Goal: Task Accomplishment & Management: Use online tool/utility

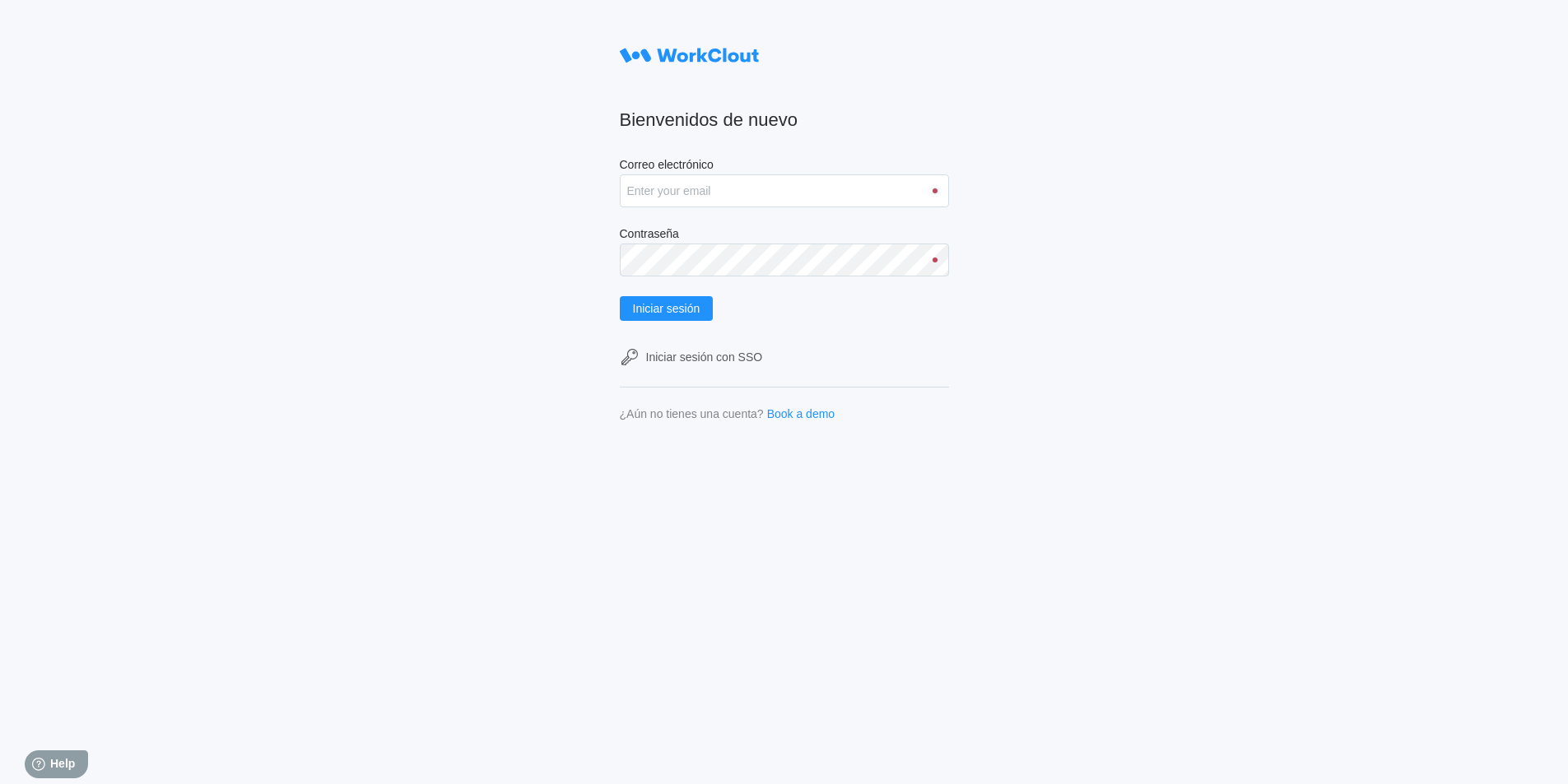
type input "david.vargas@mailinator.com"
click at [620, 296] on button "Iniciar sesión" at bounding box center [667, 308] width 94 height 24
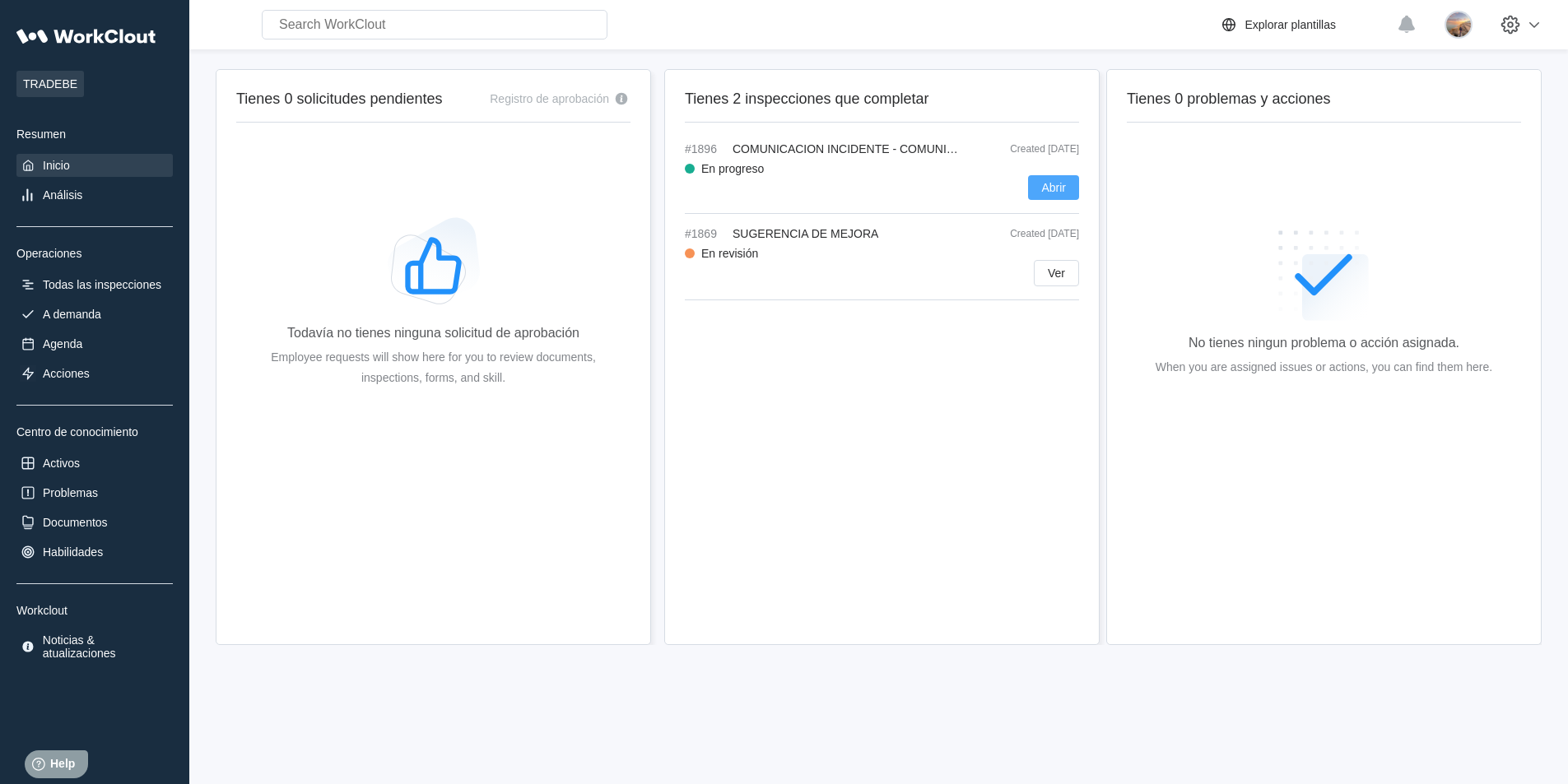
click at [1040, 179] on button "Abrir" at bounding box center [1053, 187] width 51 height 24
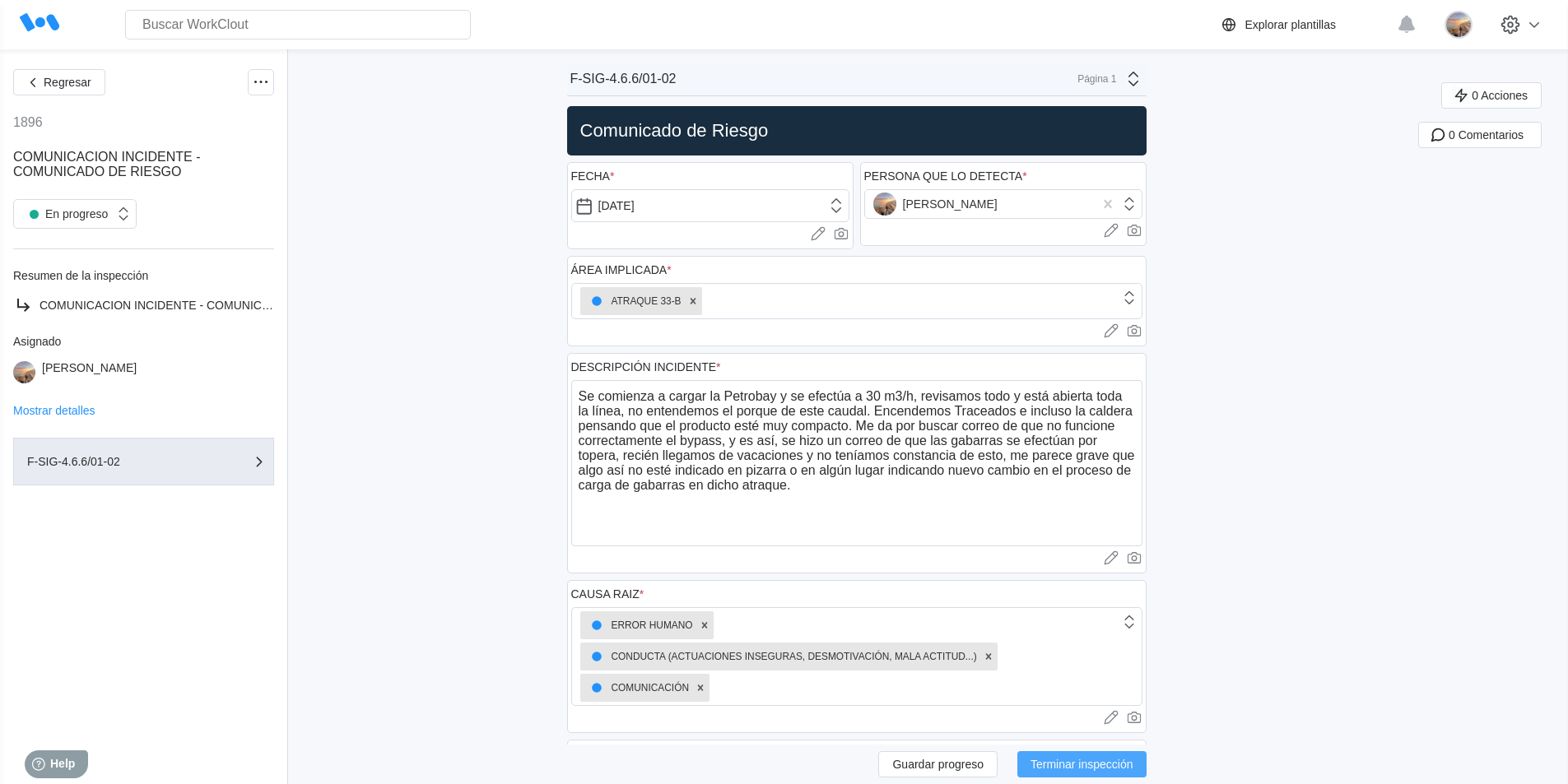
click at [1127, 759] on span "Terminar inspección" at bounding box center [1082, 764] width 103 height 12
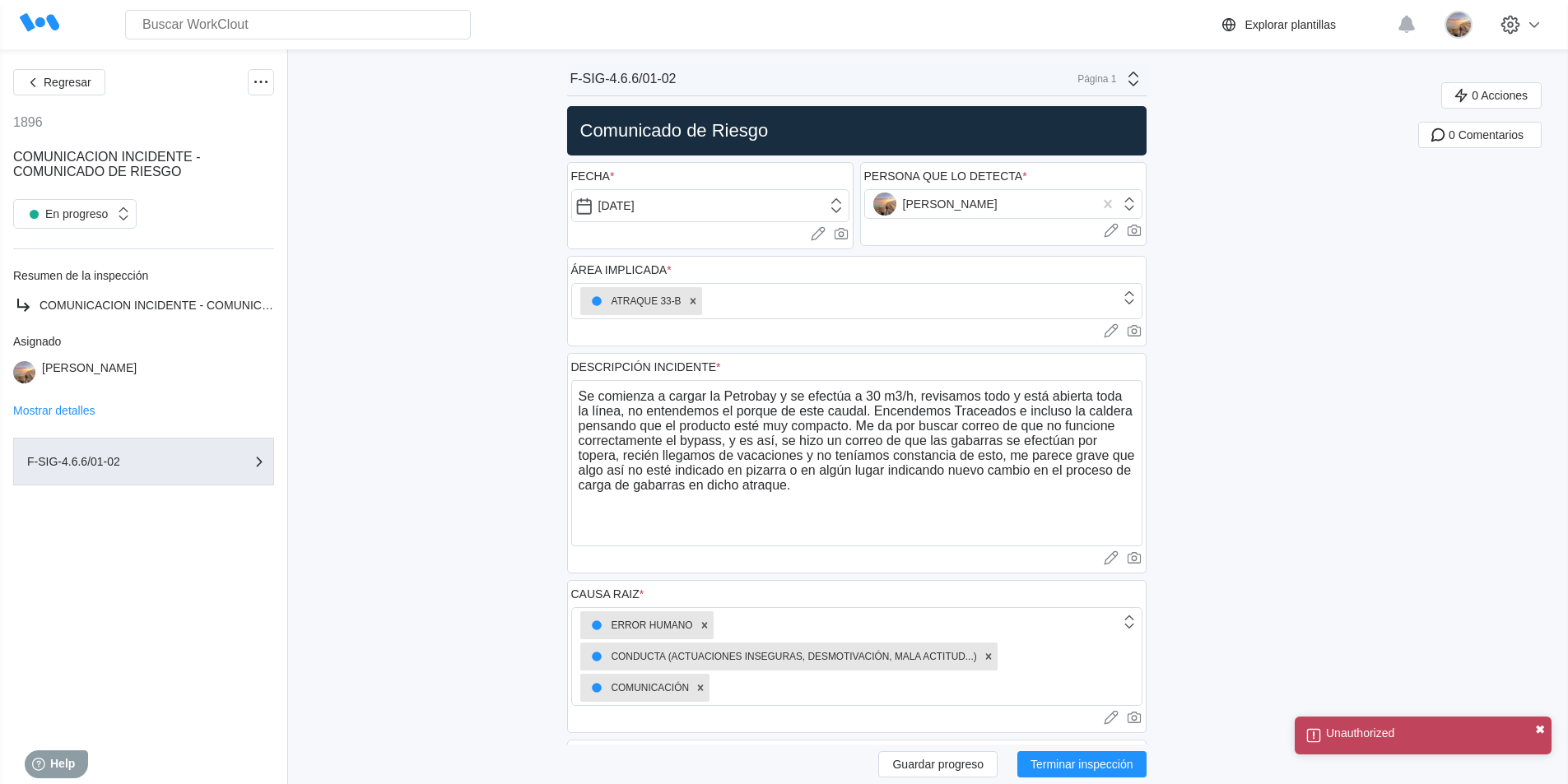
click at [1543, 737] on button "✖" at bounding box center [1540, 730] width 10 height 14
click at [75, 68] on div "Regresar 1896 COMUNICACION INCIDENTE - COMUNICADO DE RIESGO En progreso Resumen…" at bounding box center [144, 796] width 288 height 1494
click at [34, 78] on icon "button" at bounding box center [33, 82] width 18 height 18
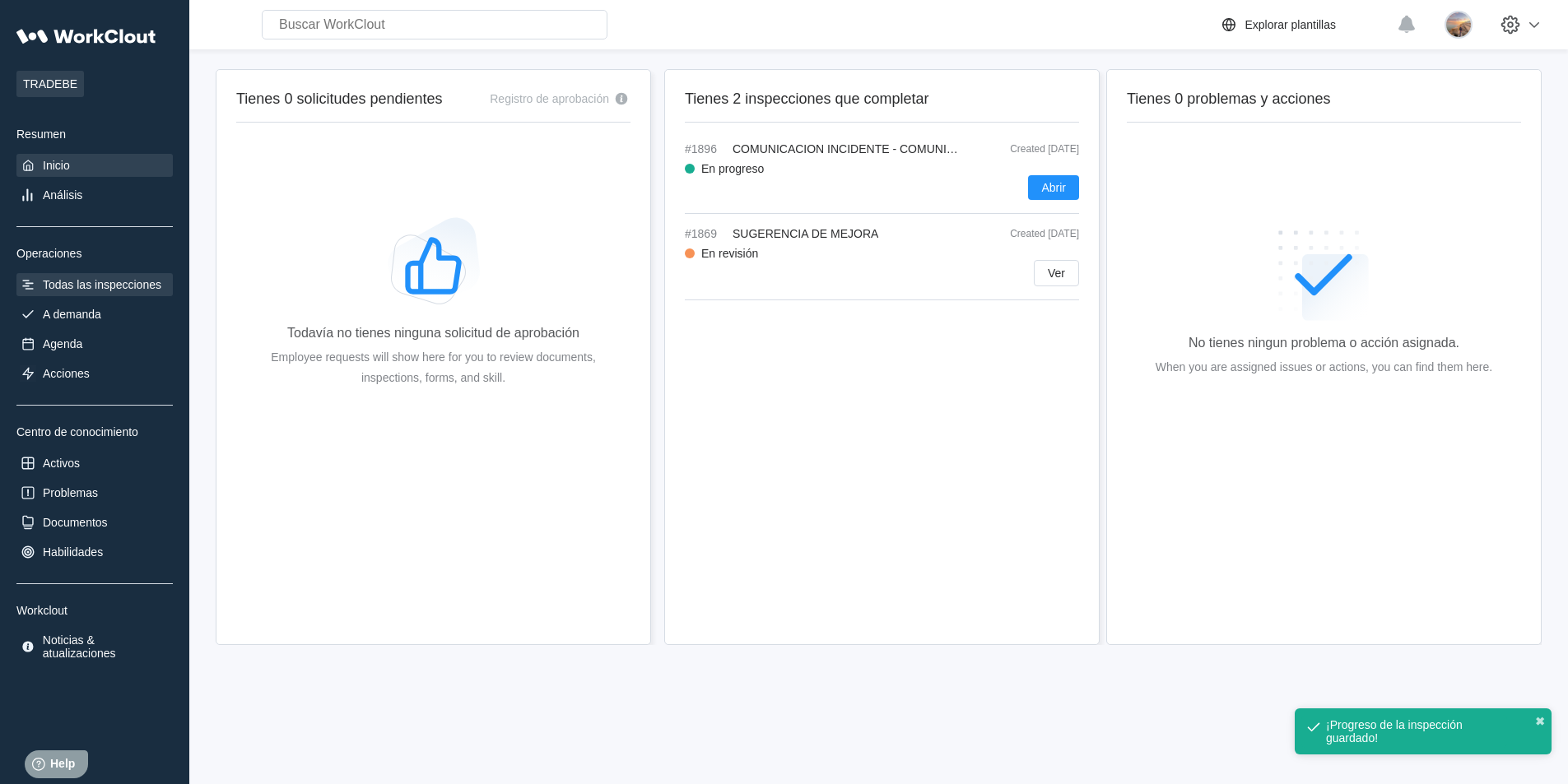
click at [103, 287] on div "Todas las inspecciones" at bounding box center [102, 285] width 119 height 14
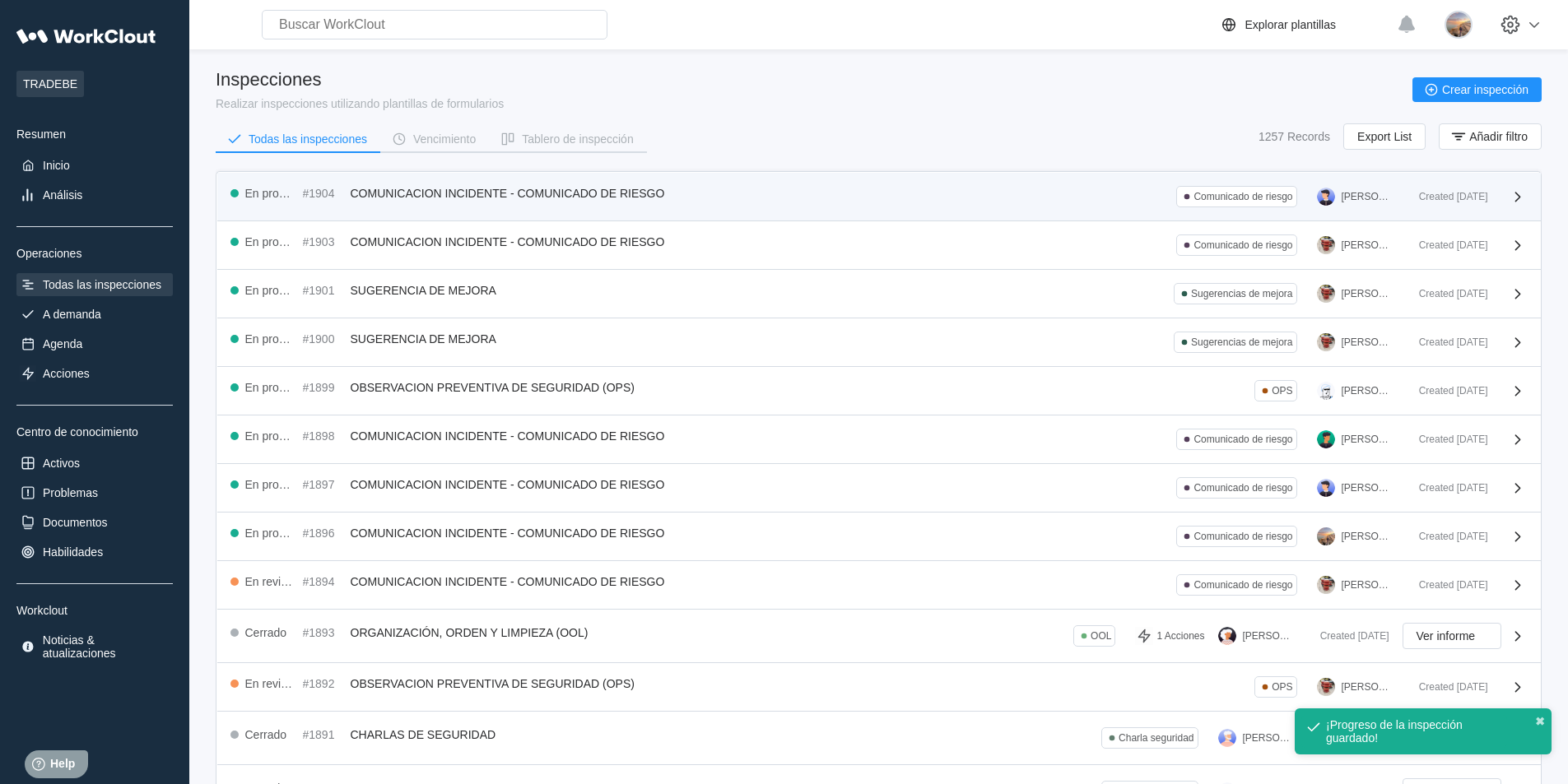
click at [1488, 191] on div "Created [DATE]" at bounding box center [1466, 197] width 121 height 22
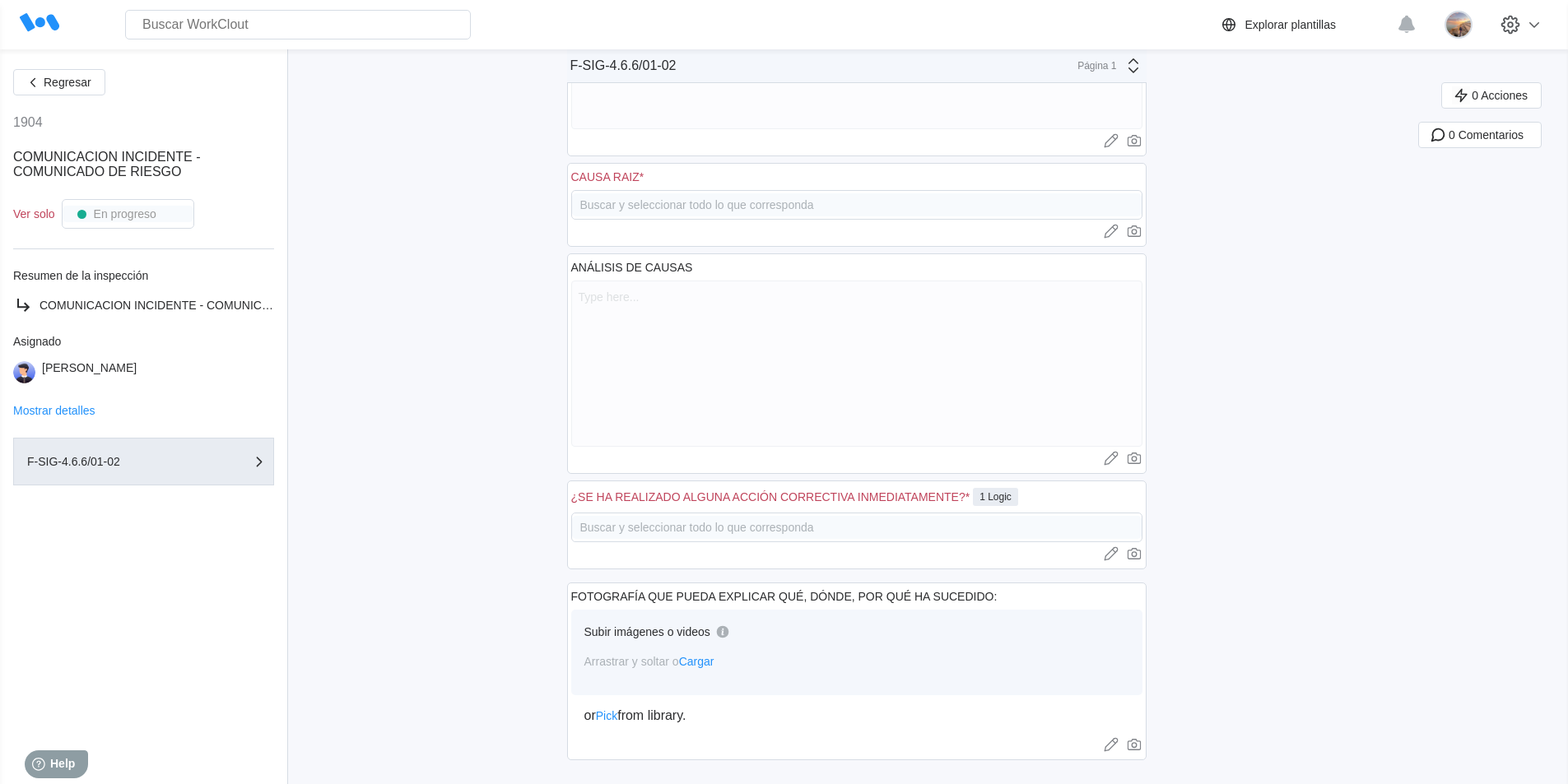
scroll to position [416, 0]
click at [975, 522] on div "Buscar y seleccionar todo lo que corresponda" at bounding box center [857, 521] width 571 height 30
click at [747, 524] on div "Buscar y seleccionar todo lo que corresponda" at bounding box center [857, 521] width 571 height 30
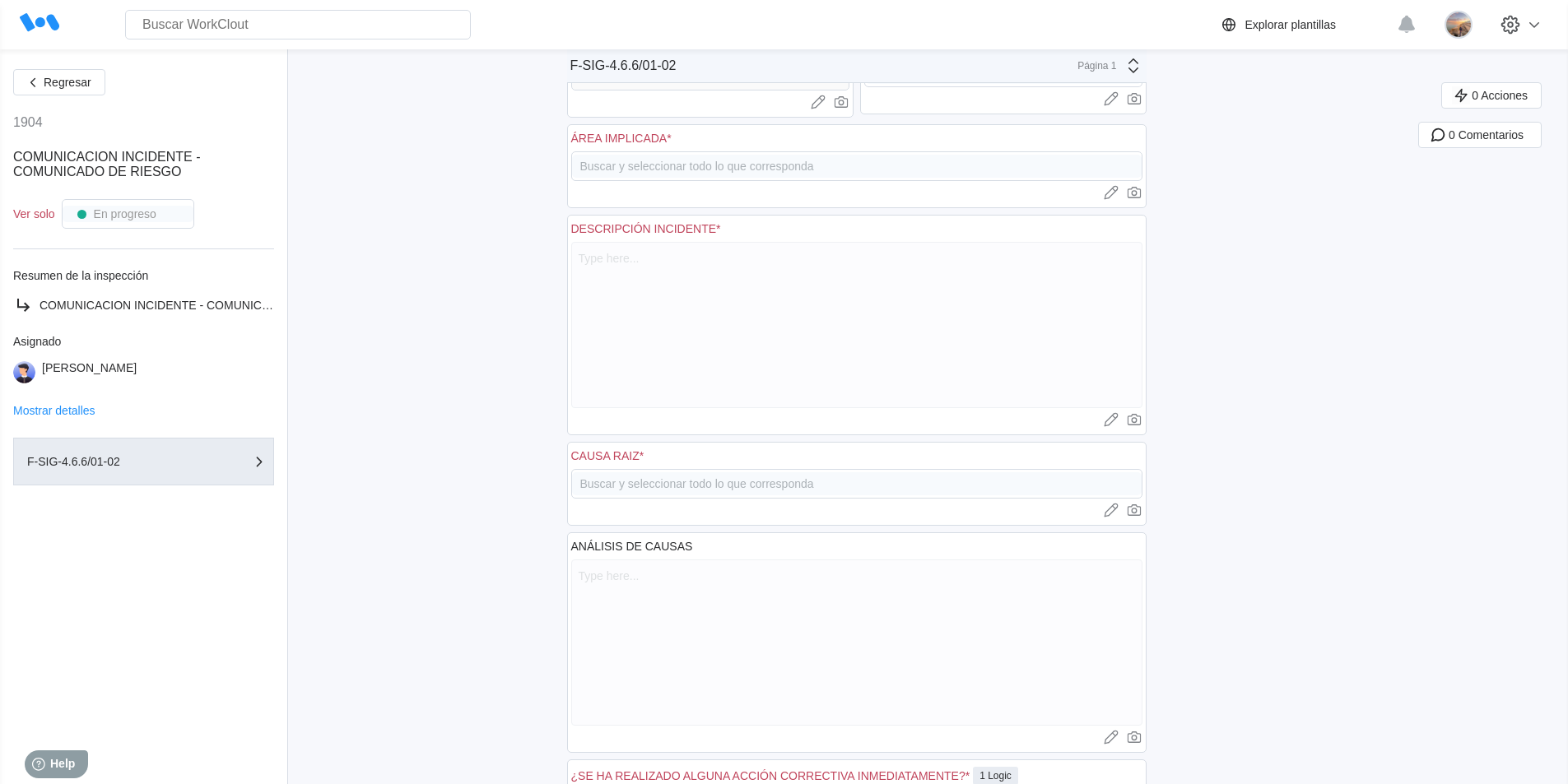
scroll to position [0, 0]
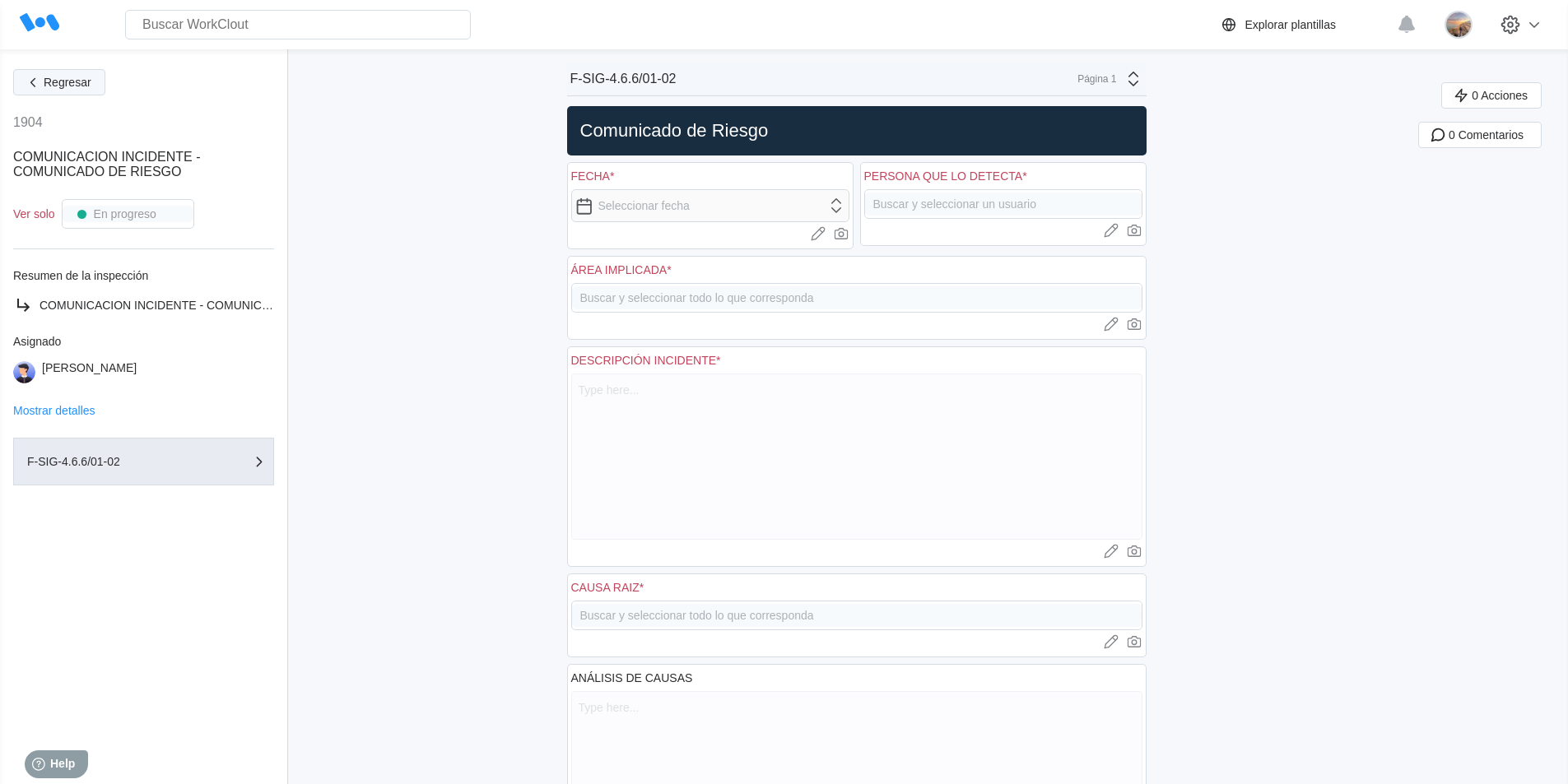
click at [67, 85] on span "Regresar" at bounding box center [67, 82] width 48 height 12
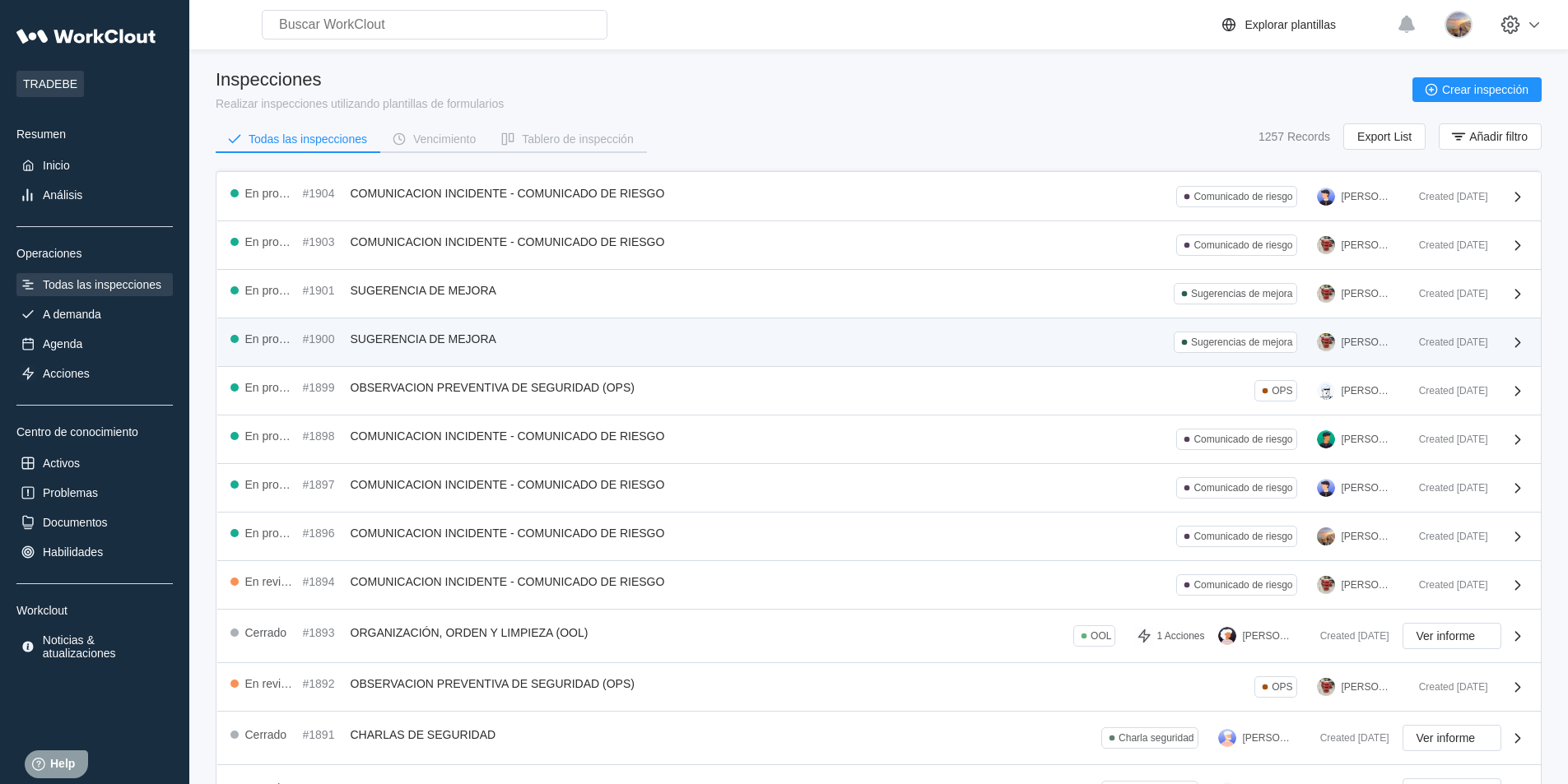
click at [1406, 349] on div "Created [DATE]" at bounding box center [1466, 343] width 121 height 22
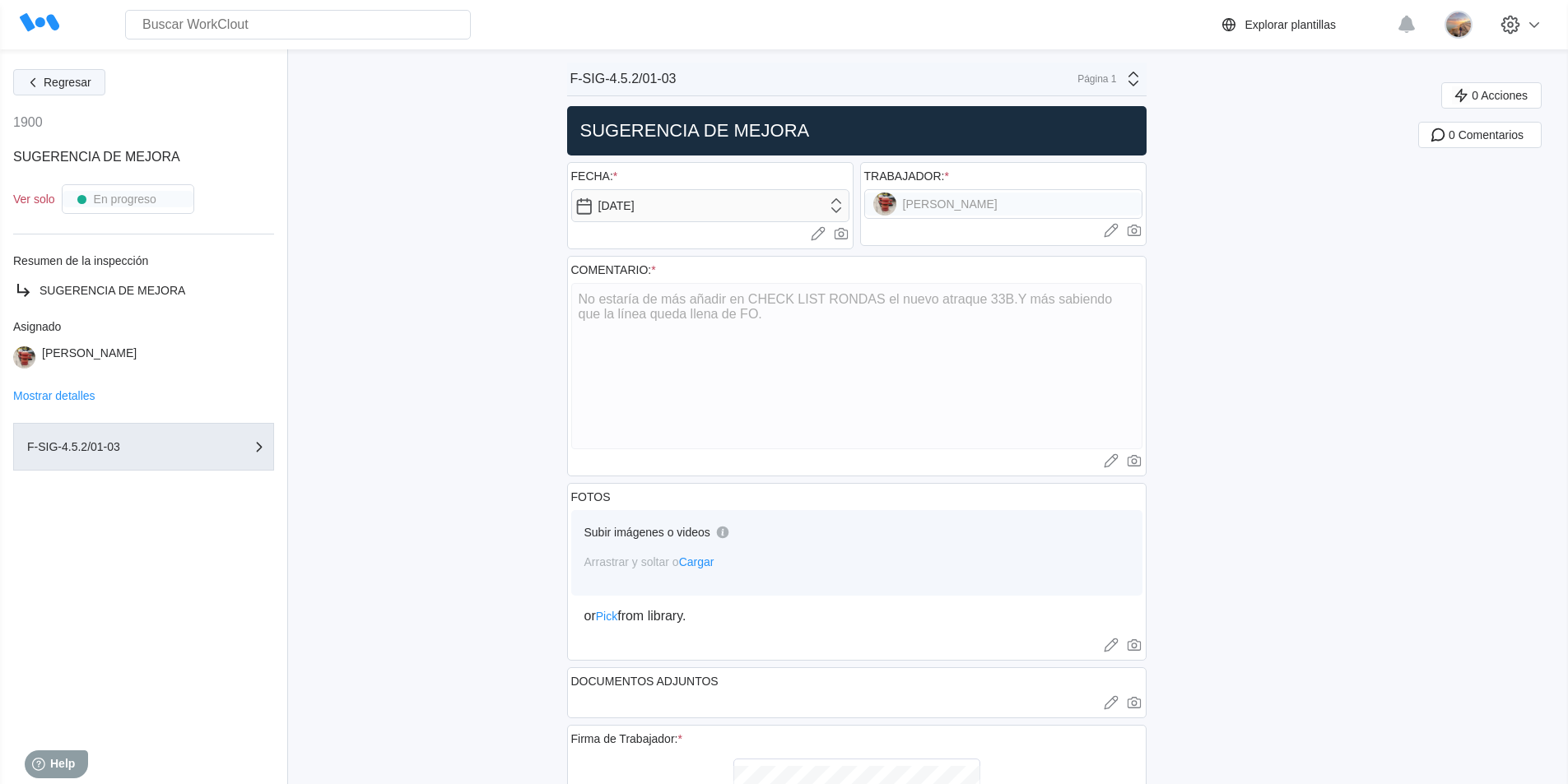
click at [58, 91] on button "Regresar" at bounding box center [60, 82] width 92 height 26
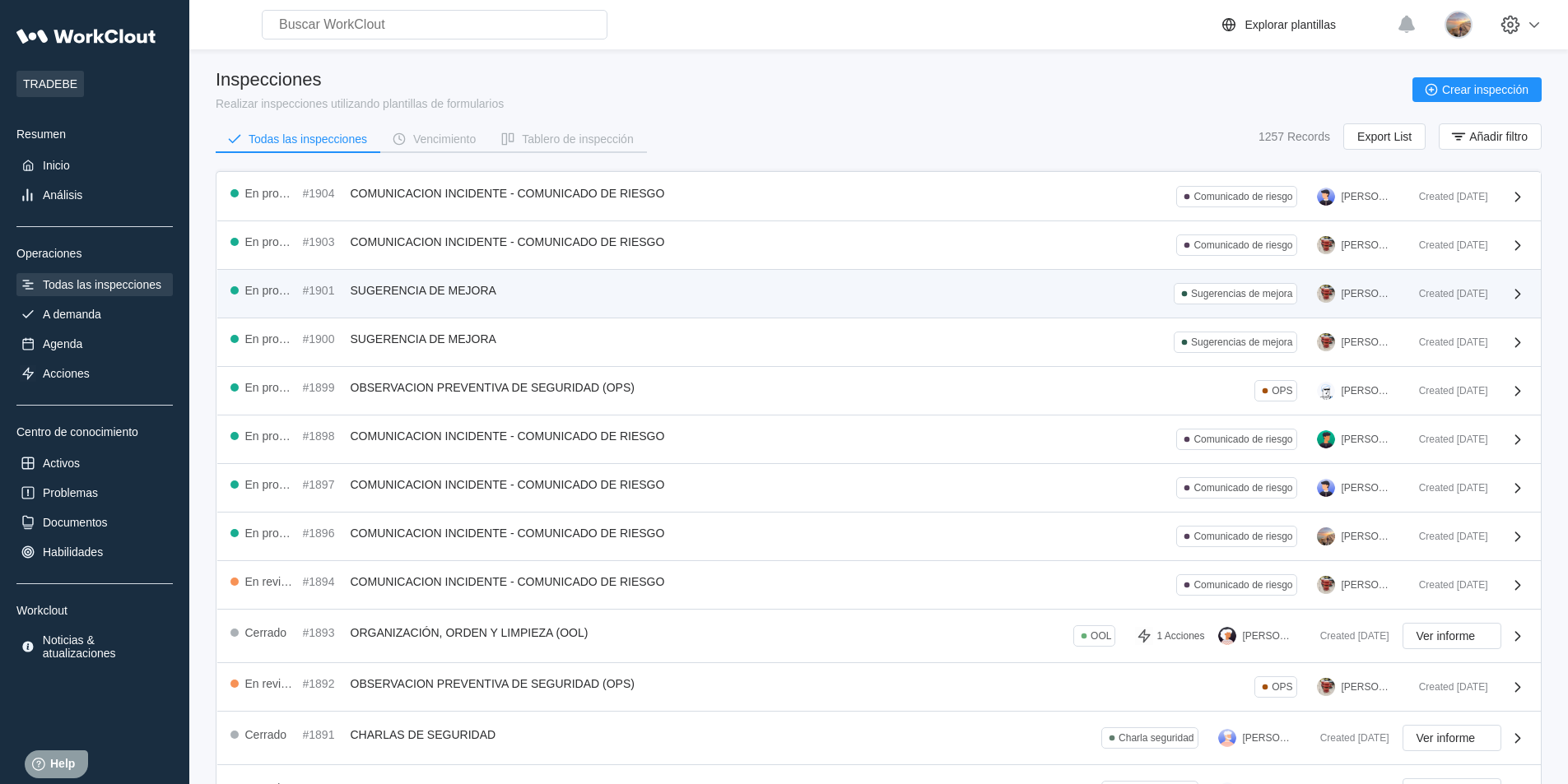
click at [1395, 301] on div "[PERSON_NAME]" at bounding box center [1358, 294] width 82 height 22
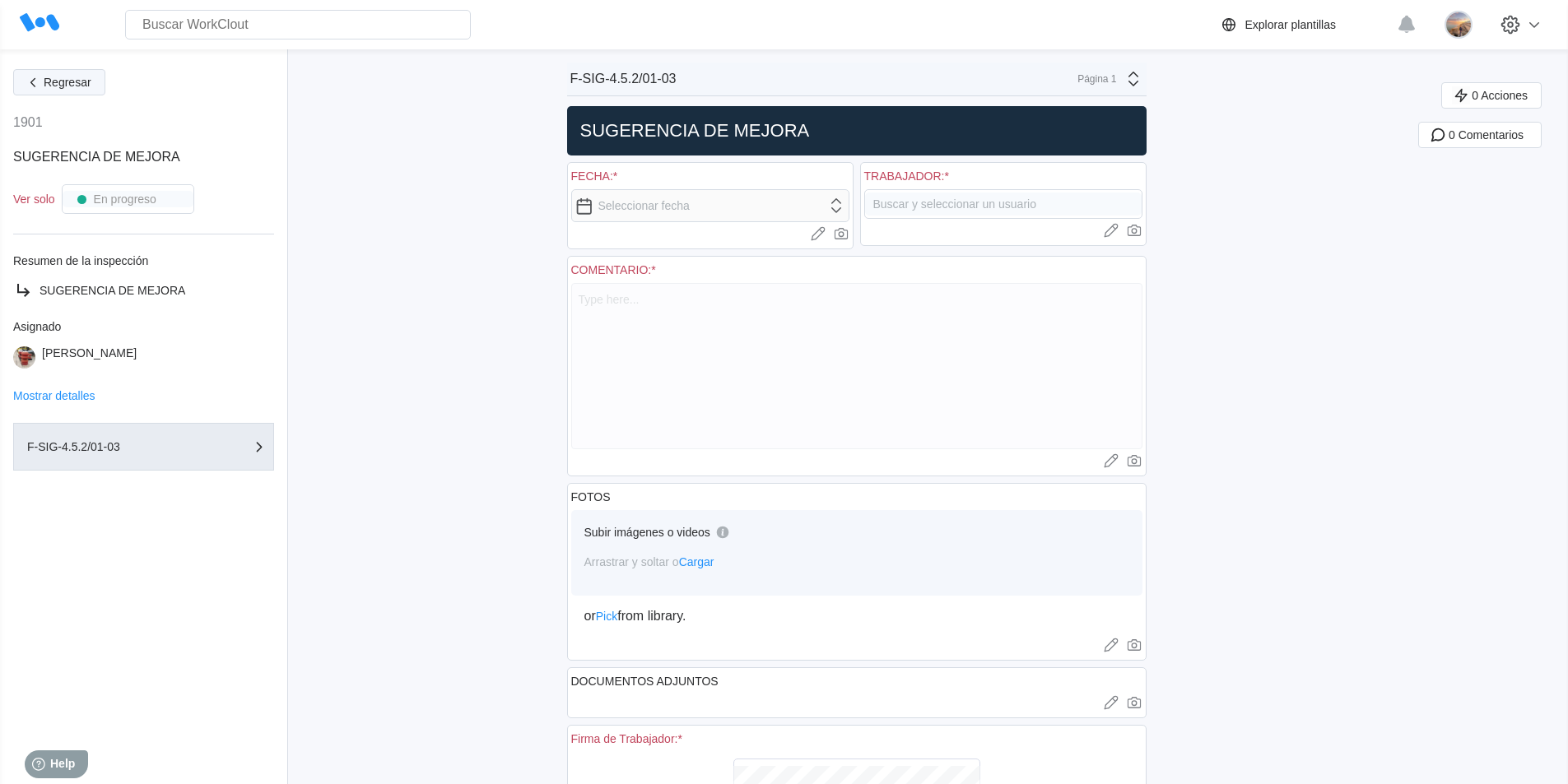
click at [36, 71] on button "Regresar" at bounding box center [60, 82] width 92 height 26
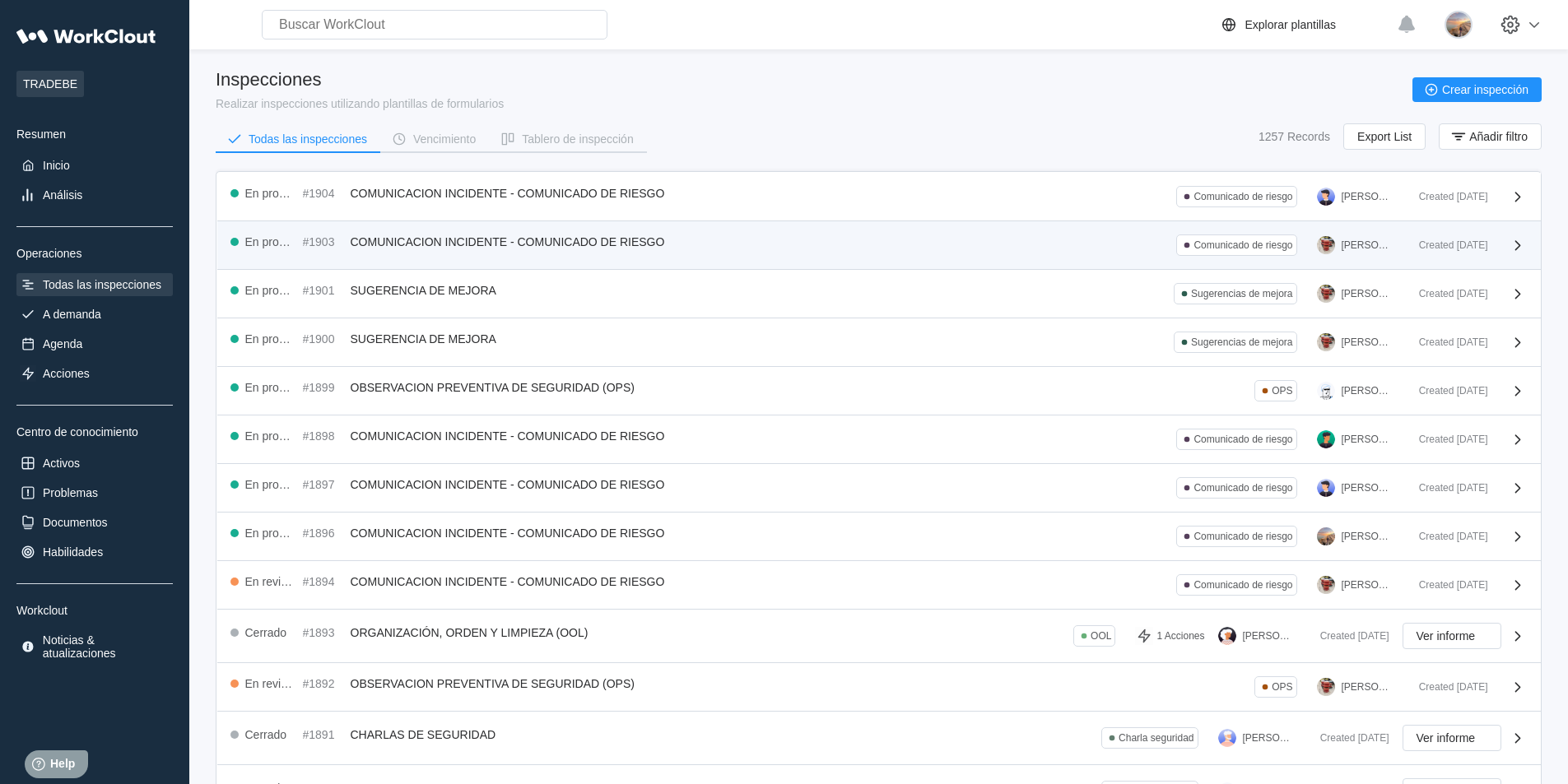
click at [1353, 247] on div "[PERSON_NAME]" at bounding box center [1367, 245] width 51 height 12
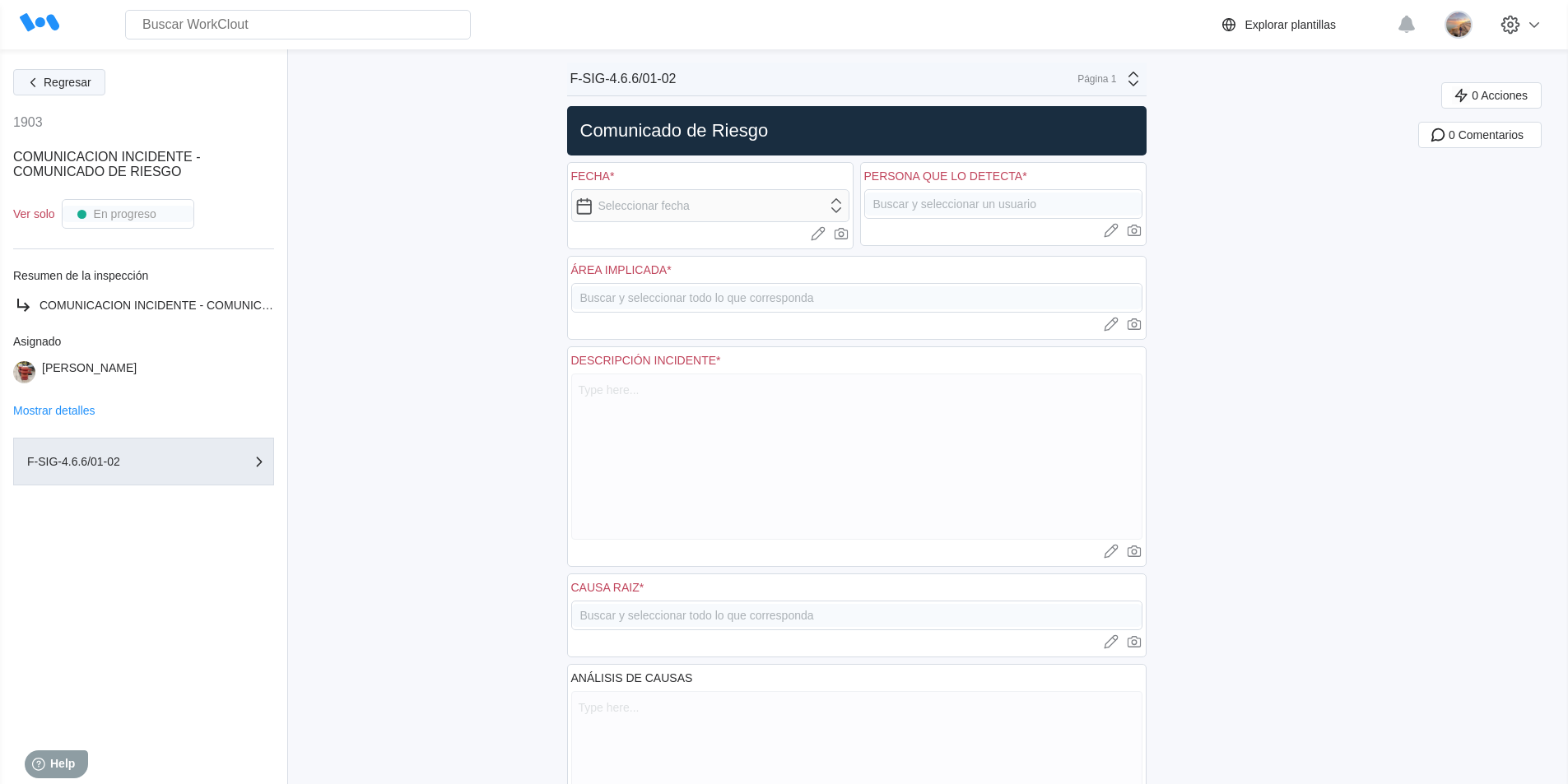
click at [76, 82] on span "Regresar" at bounding box center [67, 82] width 48 height 12
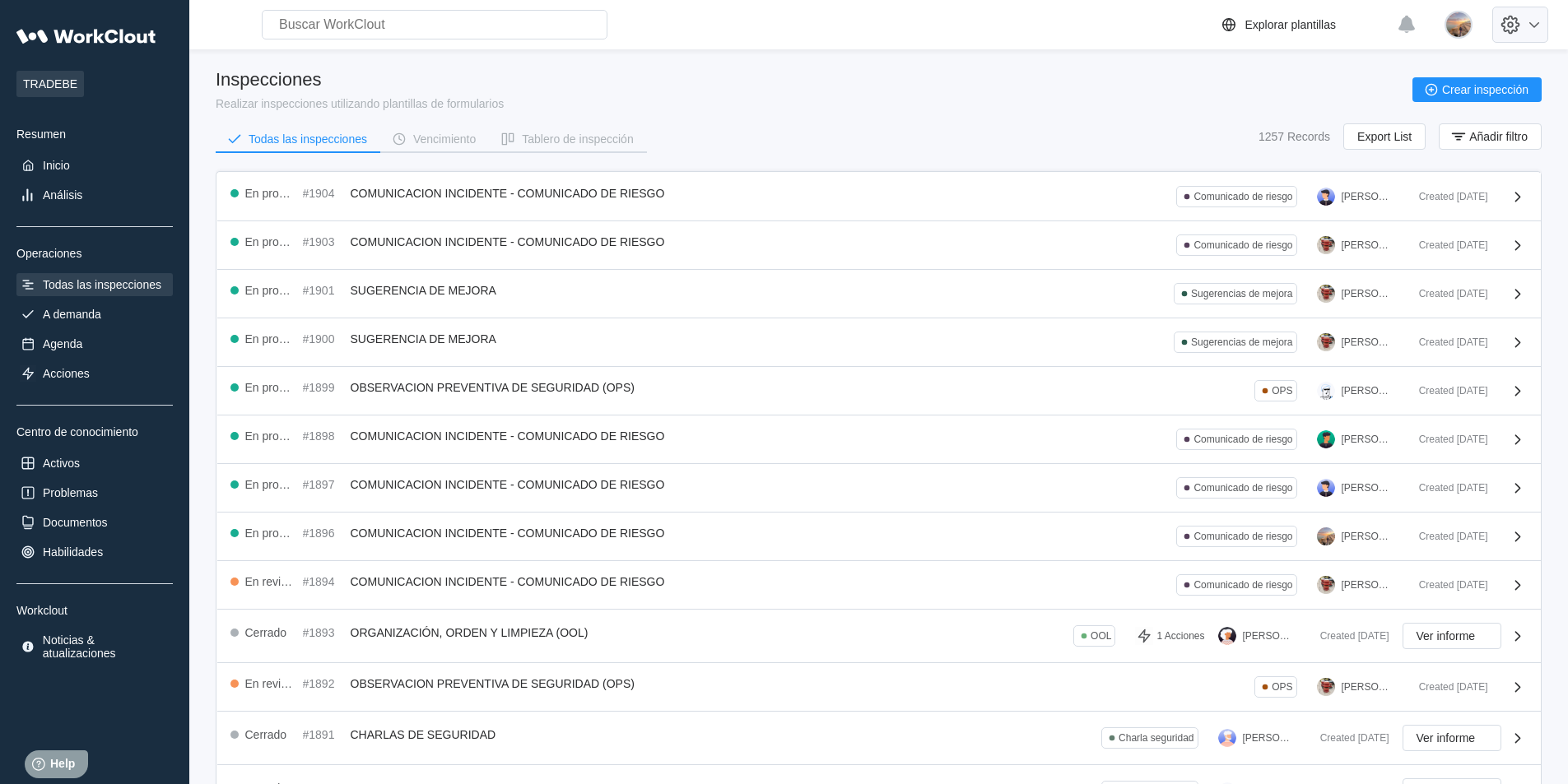
click at [1514, 37] on icon at bounding box center [1510, 24] width 28 height 28
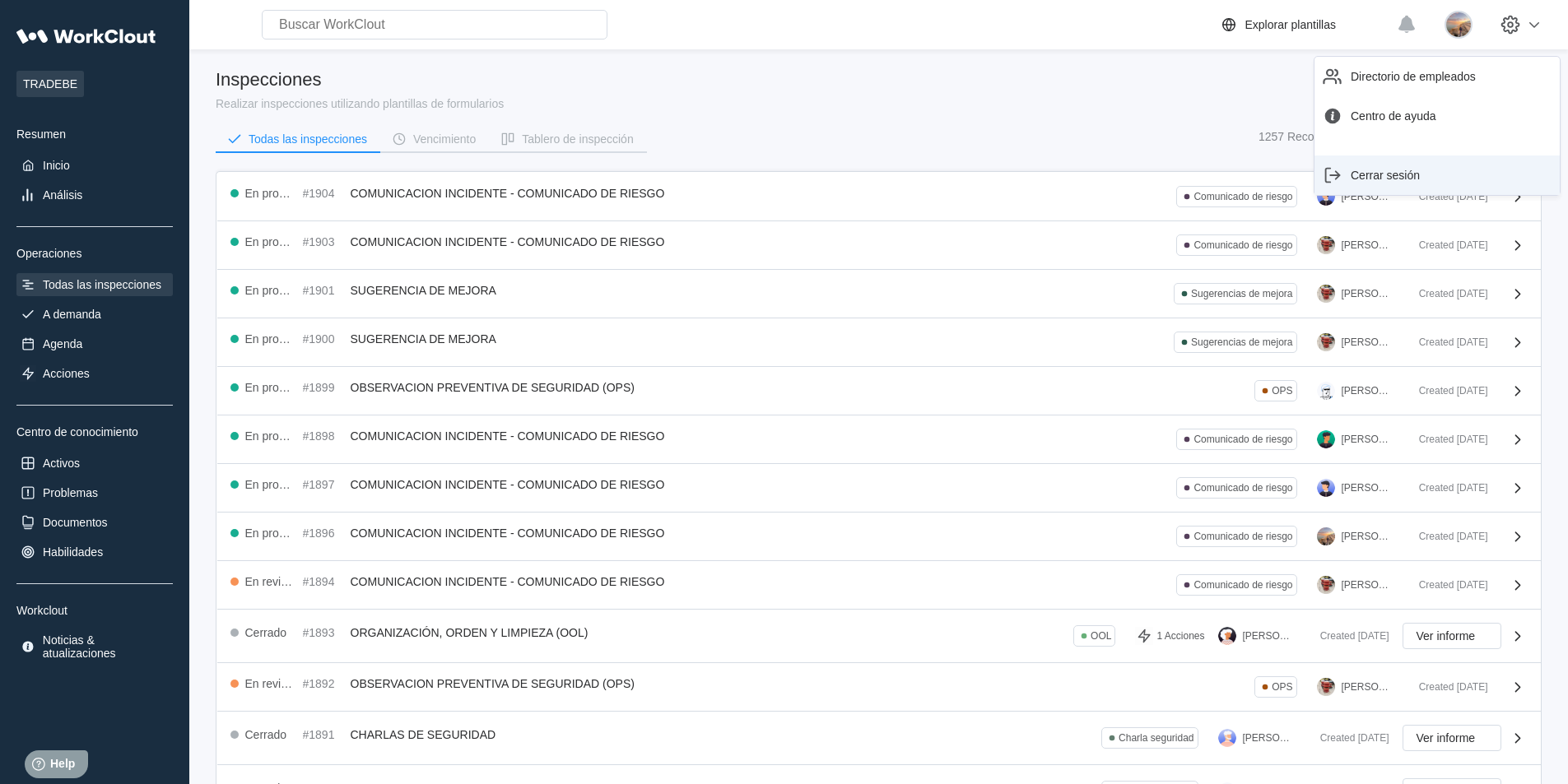
click at [1390, 183] on div "Cerrar sesión" at bounding box center [1437, 175] width 232 height 26
